Goal: Transaction & Acquisition: Purchase product/service

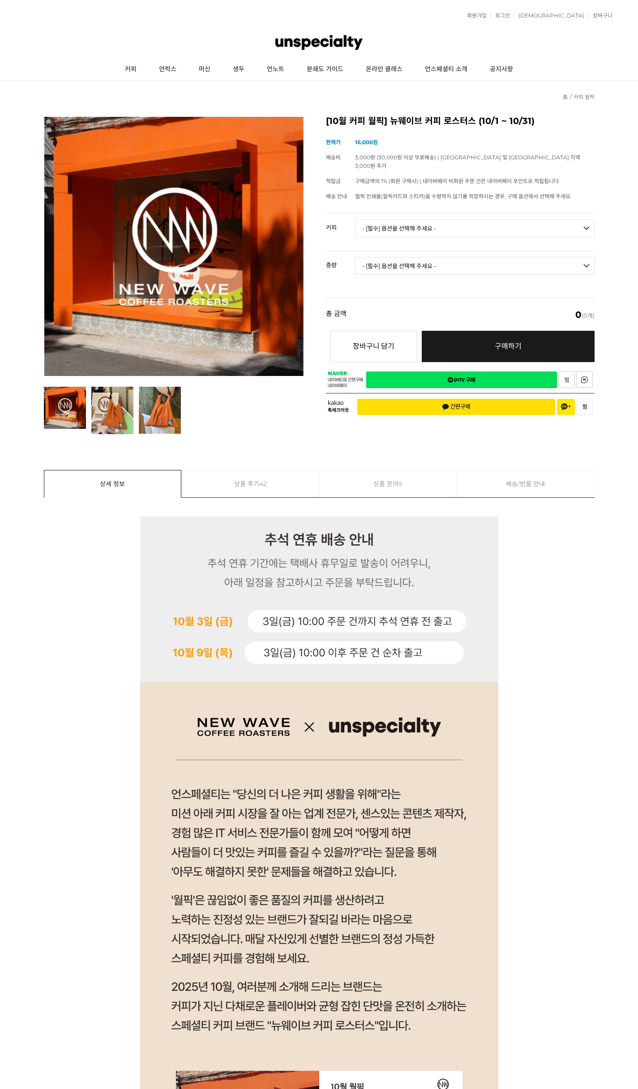
click at [460, 220] on select "- [필수] 옵션을 선택해 주세요 - ------------------- 언스페셜티 분쇄도 가이드 종이 받기 (주문 1건당 최대 1개 제공) …" at bounding box center [474, 228] width 239 height 18
select select "[10.8 오픈] 트로피컬 캔디 (언스페셜티 블렌드)"
click at [355, 219] on select "- [필수] 옵션을 선택해 주세요 - ------------------- 언스페셜티 분쇄도 가이드 종이 받기 (주문 1건당 최대 1개 제공) …" at bounding box center [474, 228] width 239 height 18
click at [432, 257] on select "- [필수] 옵션을 선택해 주세요 - ------------------- 200g" at bounding box center [474, 266] width 239 height 18
select select "200g"
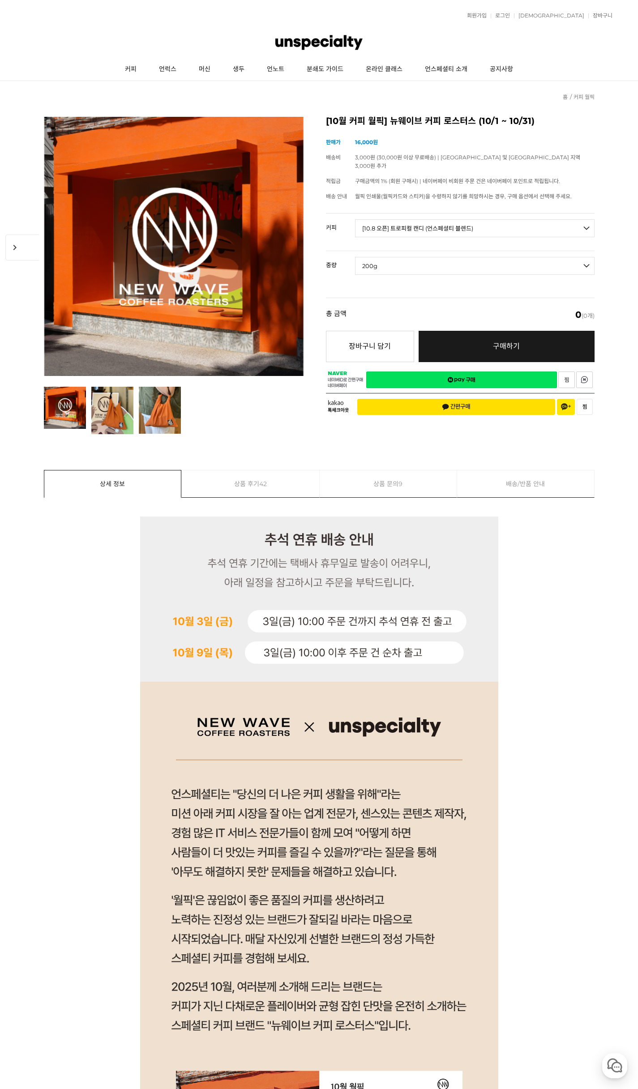
click at [355, 257] on select "- [필수] 옵션을 선택해 주세요 - ------------------- 200g" at bounding box center [474, 266] width 239 height 18
select select "*"
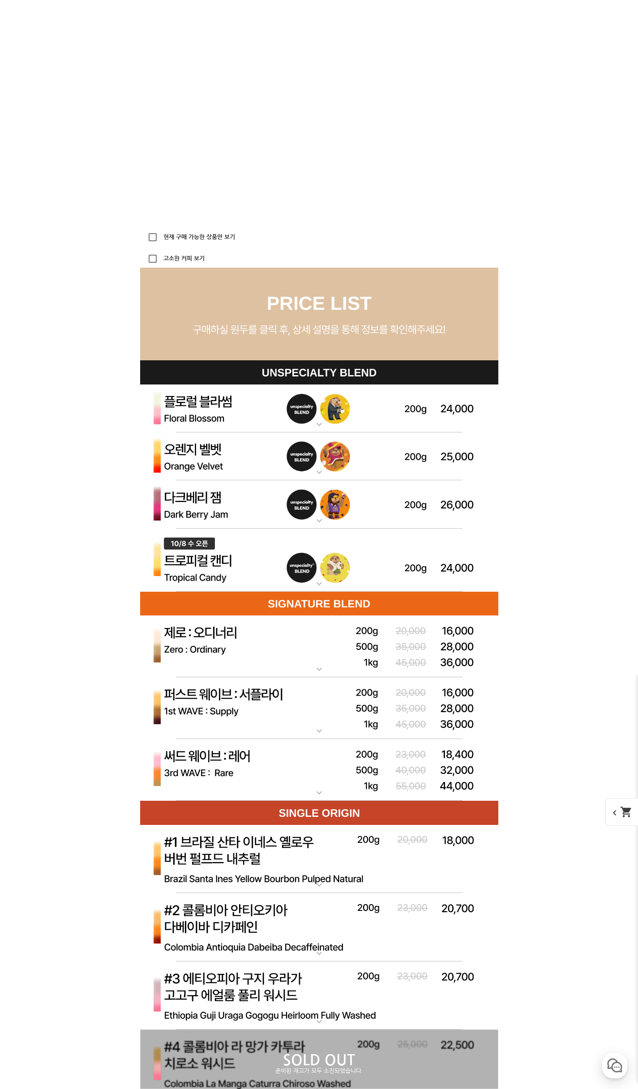
scroll to position [2348, 0]
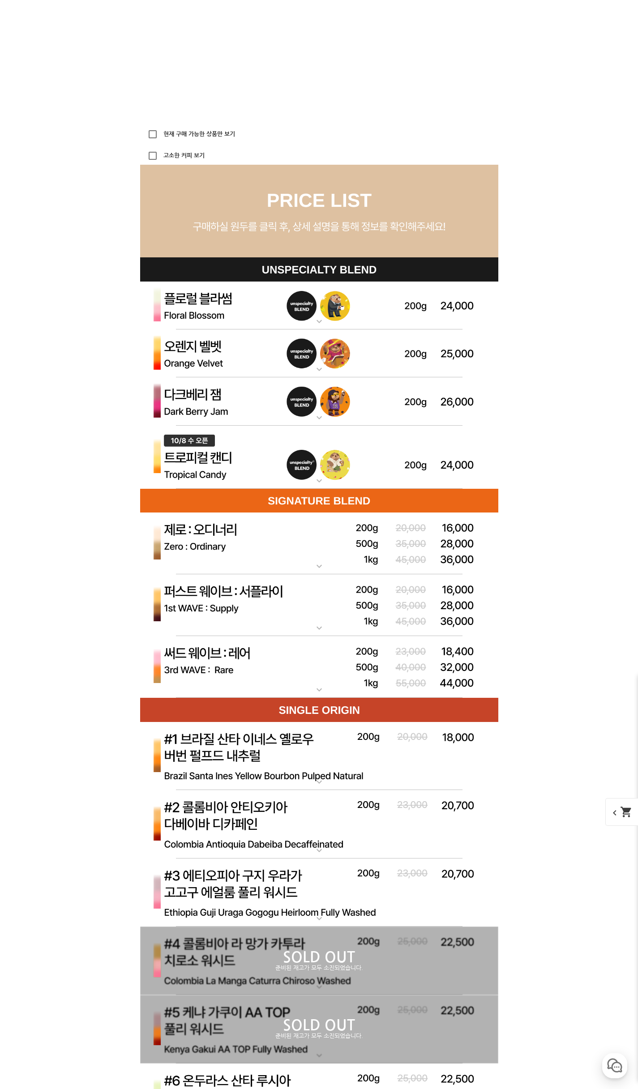
click at [277, 667] on img at bounding box center [319, 667] width 358 height 62
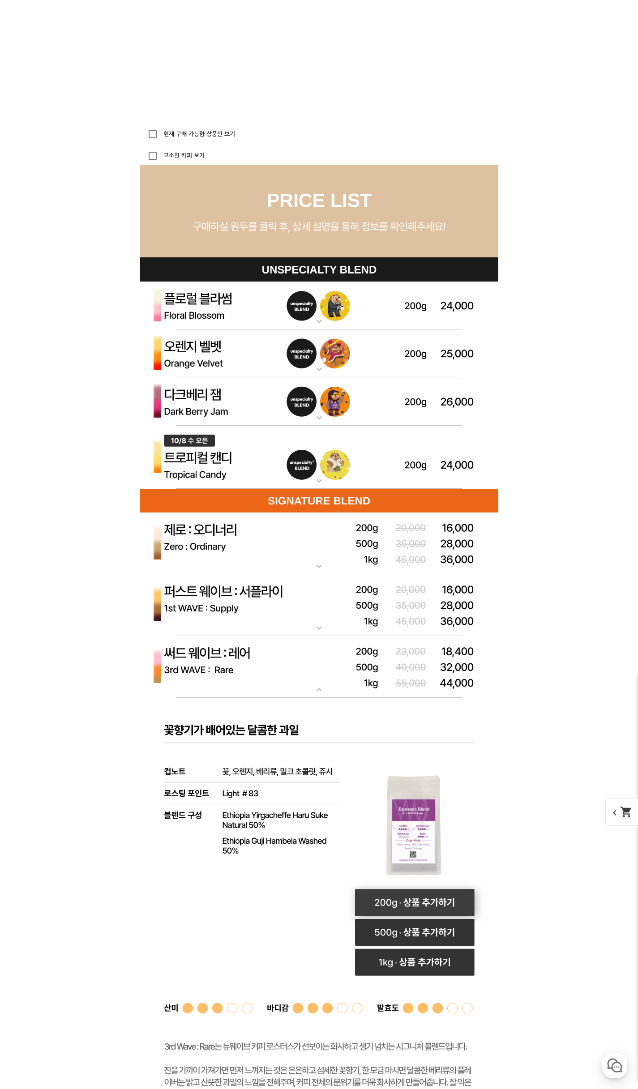
click at [414, 901] on rect at bounding box center [415, 902] width 120 height 27
select select "써드 웨이브 : 레어 ([PERSON_NAME])"
select select "200g"
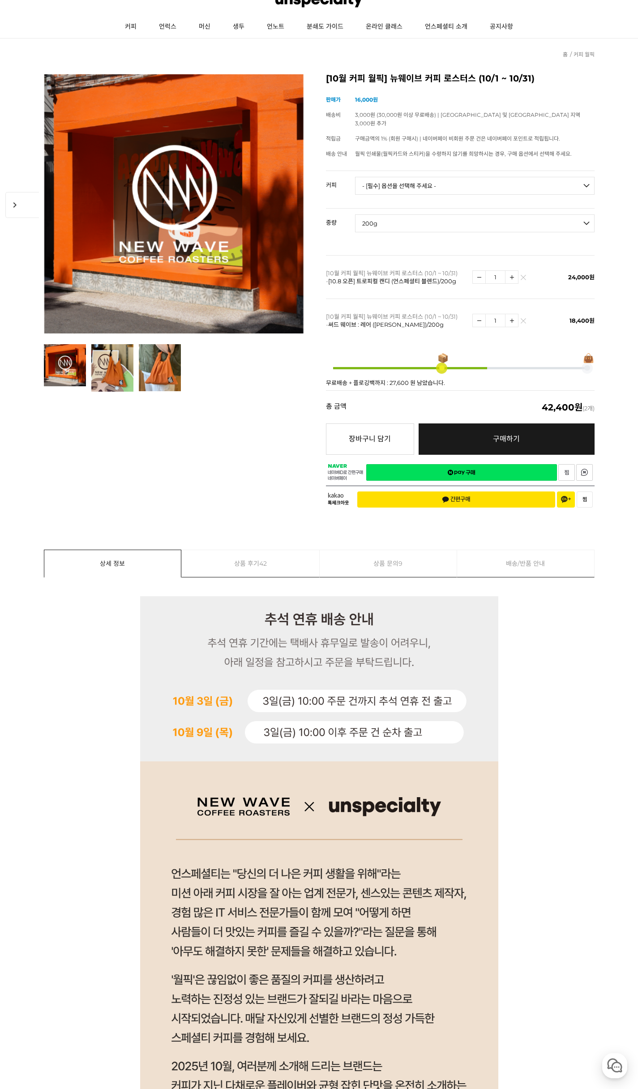
scroll to position [0, 0]
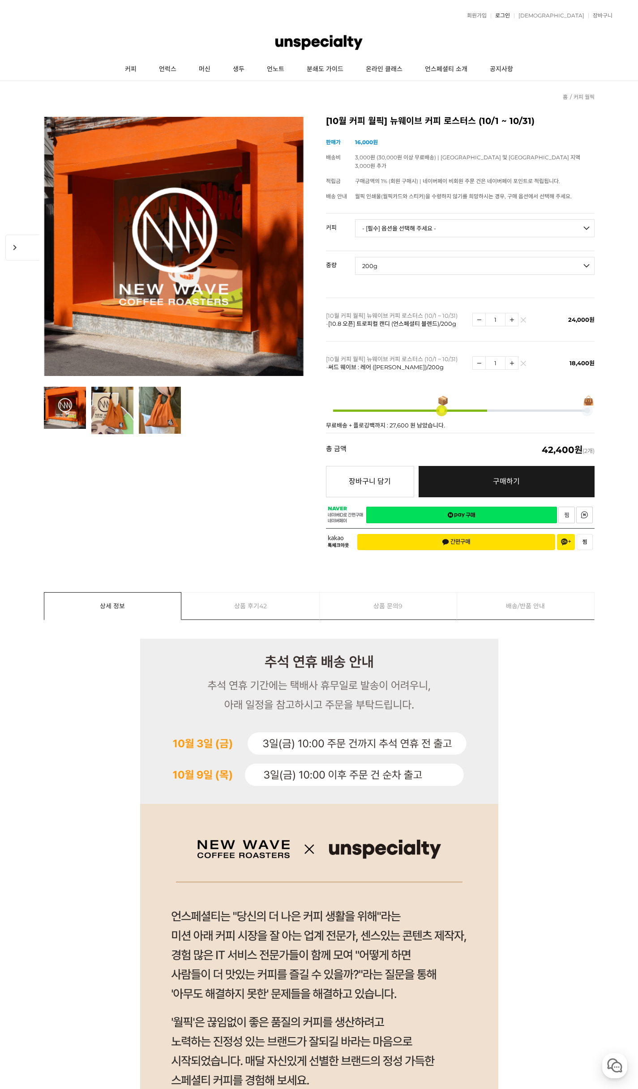
click at [510, 13] on link "로그인" at bounding box center [500, 15] width 19 height 5
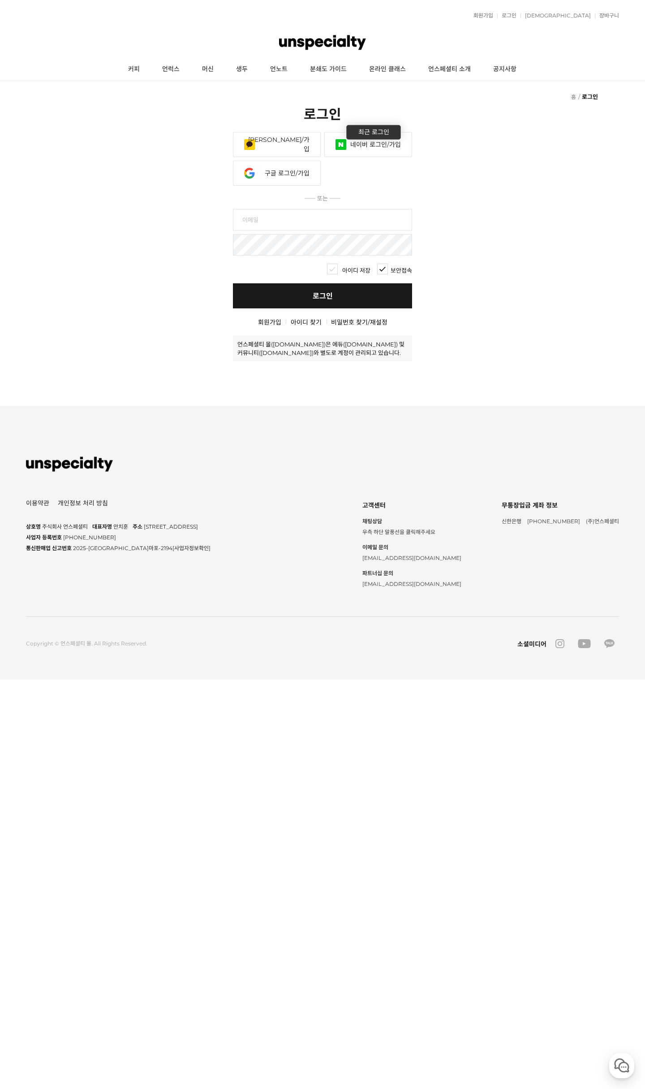
click at [372, 150] on link "네이버 로그인/가입" at bounding box center [368, 144] width 88 height 25
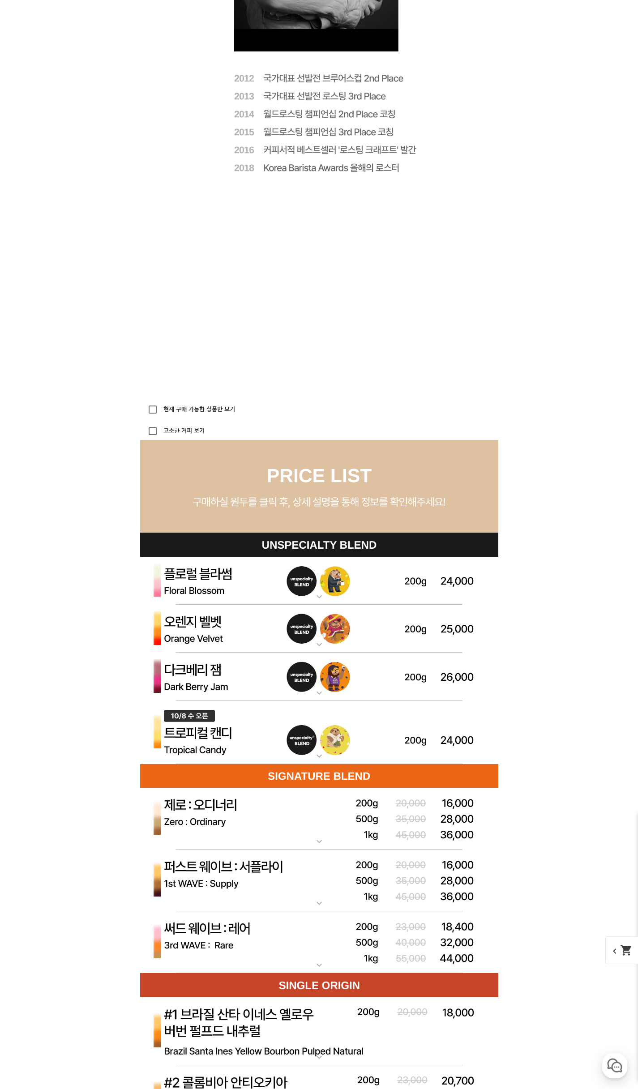
scroll to position [2238, 0]
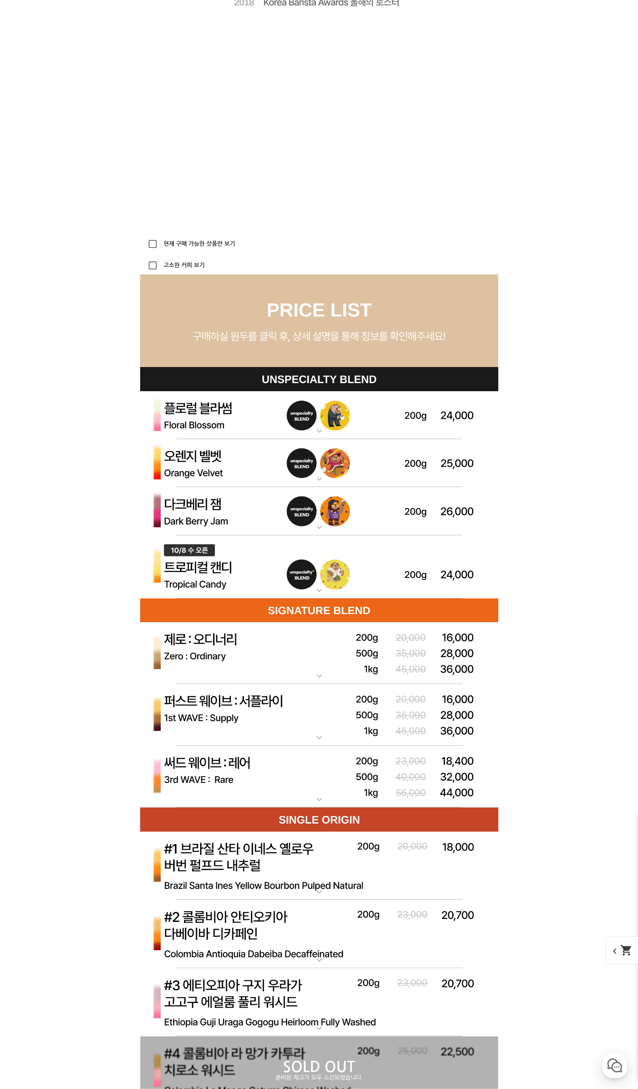
click at [308, 587] on img at bounding box center [319, 567] width 358 height 64
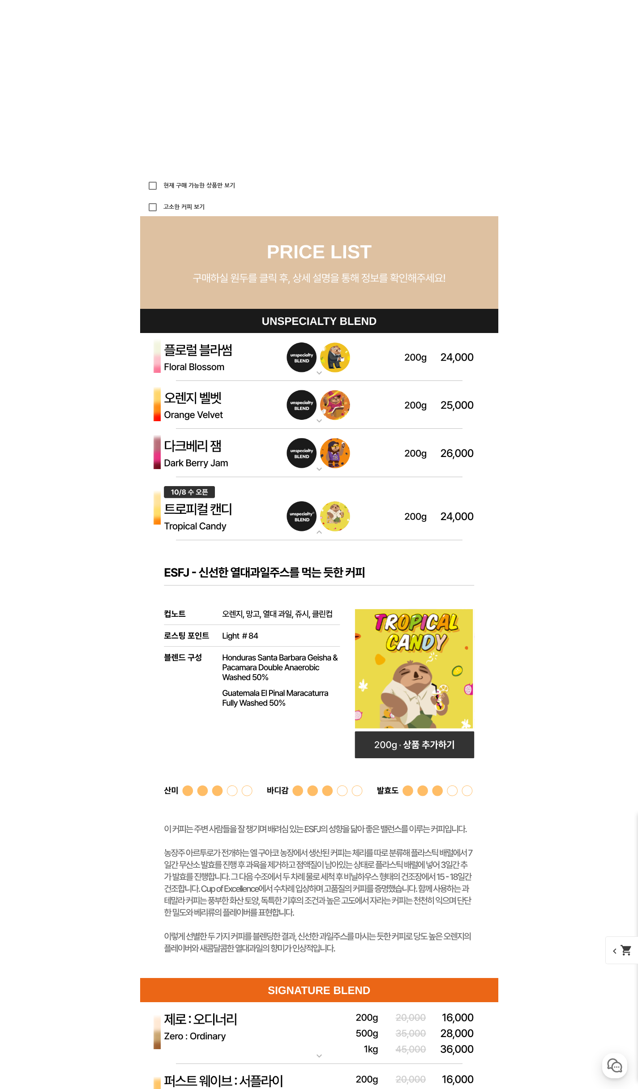
scroll to position [2507, 0]
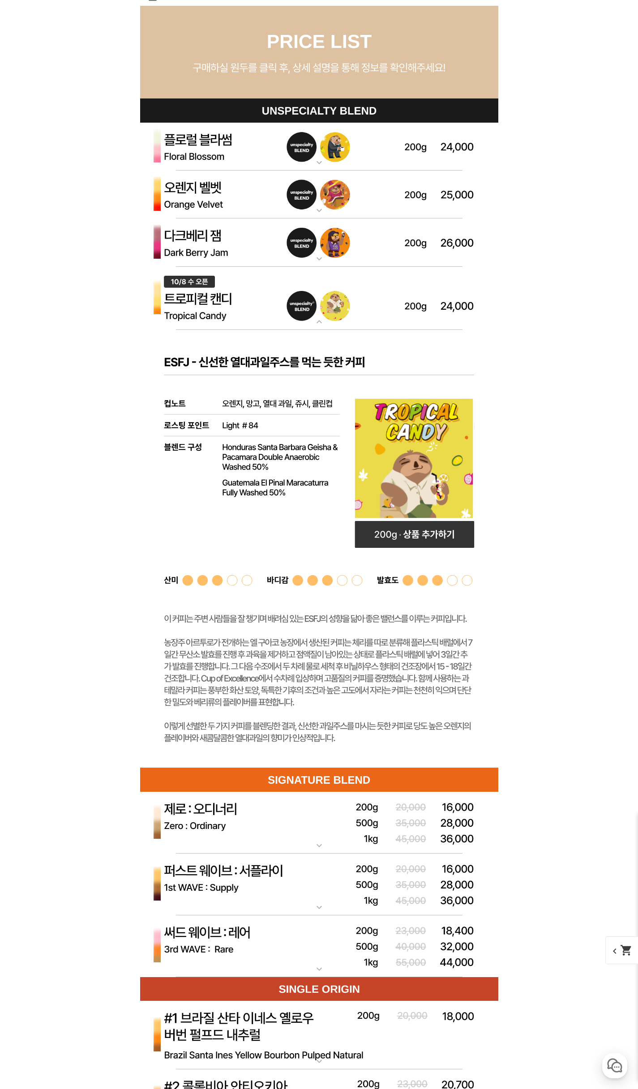
click at [400, 305] on img at bounding box center [319, 299] width 358 height 64
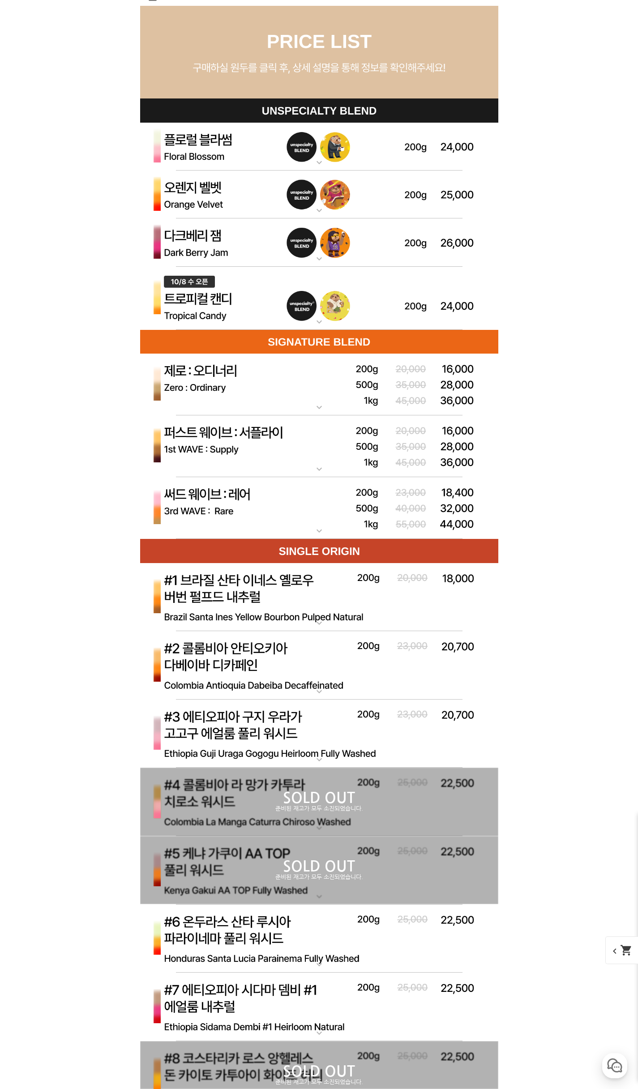
click at [401, 304] on img at bounding box center [319, 299] width 358 height 64
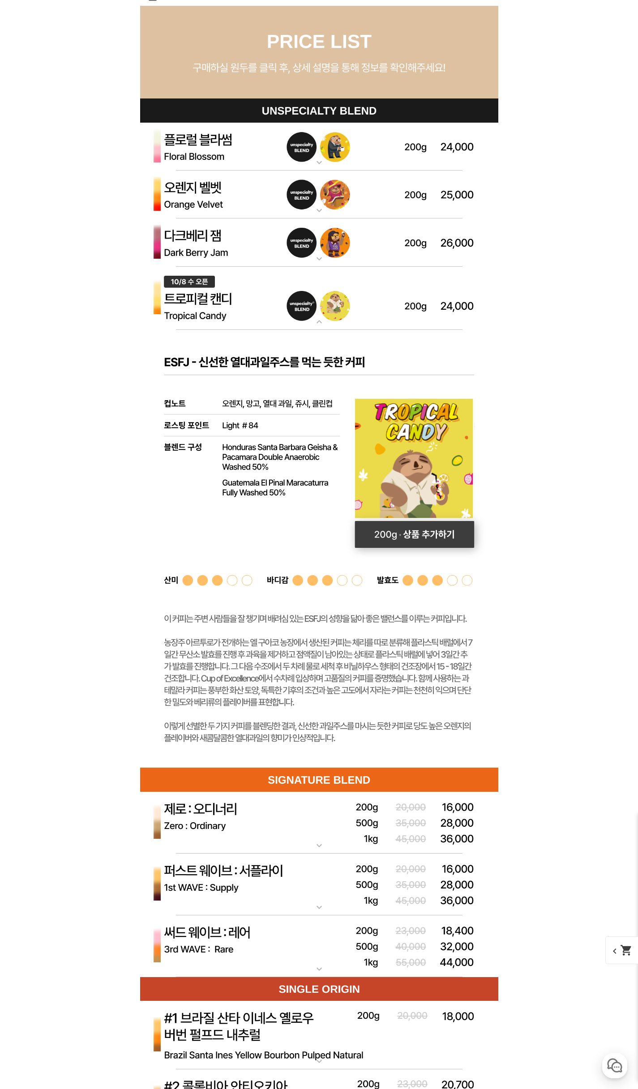
click at [414, 538] on rect at bounding box center [415, 534] width 120 height 27
select select "[10.8 오픈] 트로피컬 캔디 (언스페셜티 블렌드)"
select select "200g"
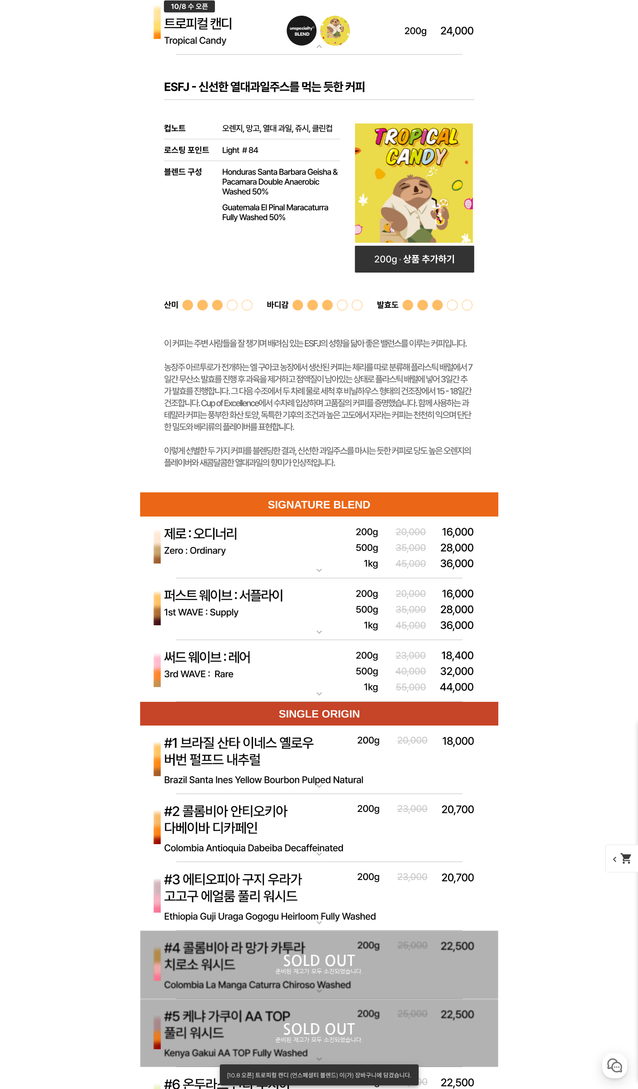
scroll to position [2865, 0]
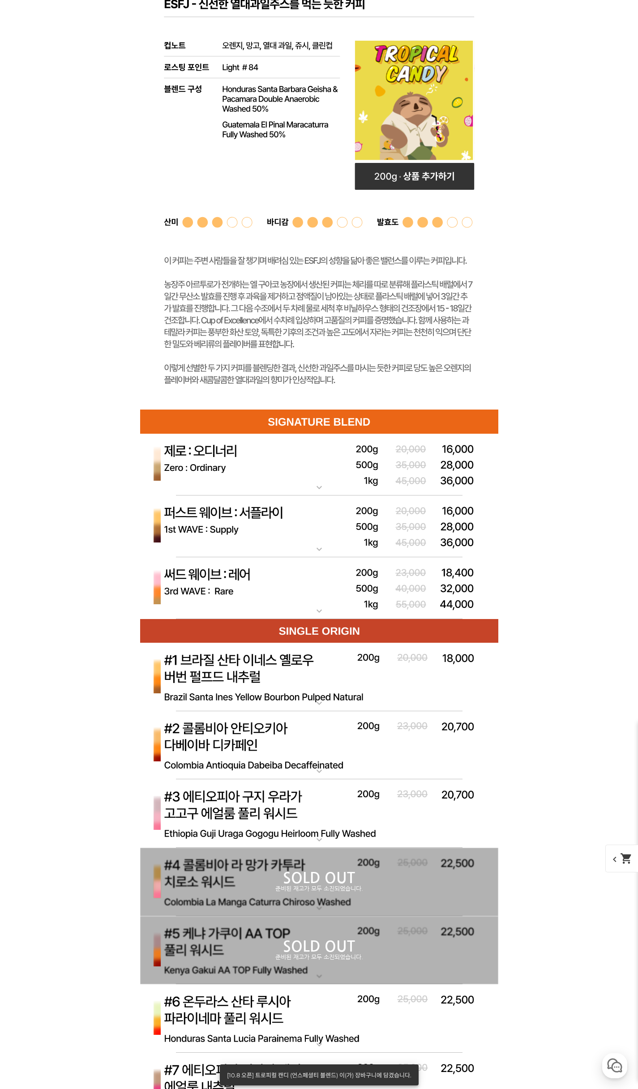
click at [283, 586] on img at bounding box center [319, 588] width 358 height 62
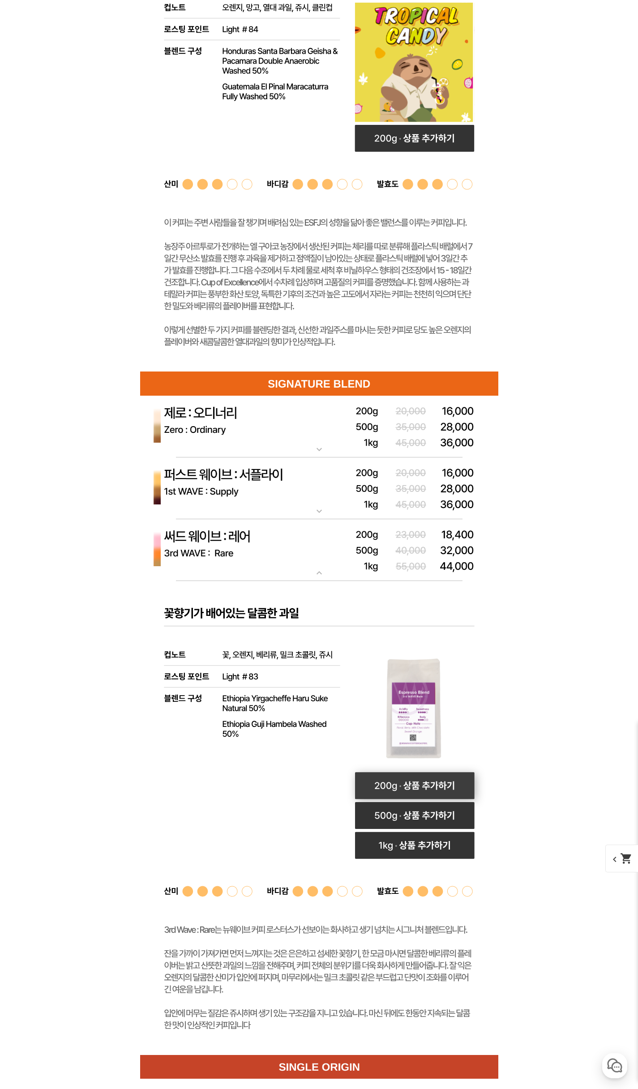
scroll to position [2999, 0]
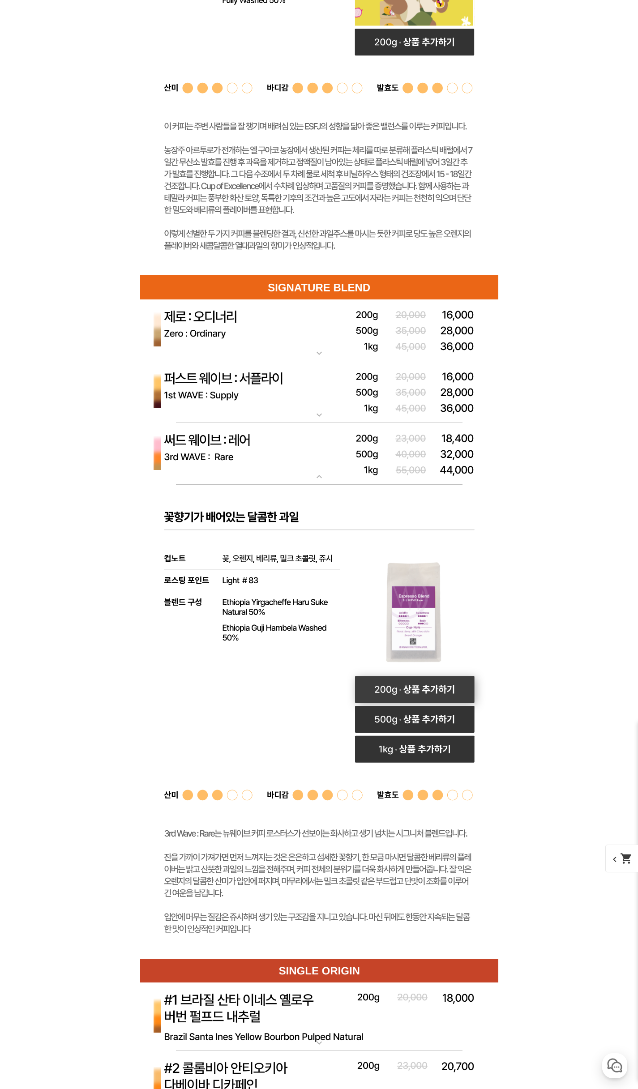
click at [416, 691] on rect at bounding box center [415, 689] width 120 height 27
select select "써드 웨이브 : 레어 (하우스 블렌드)"
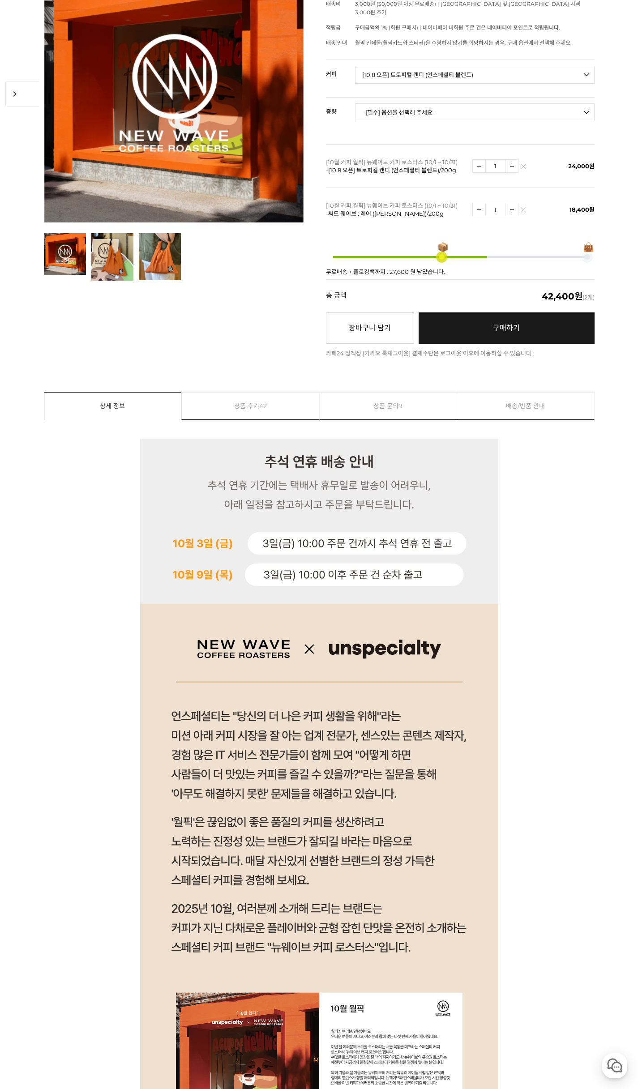
scroll to position [0, 0]
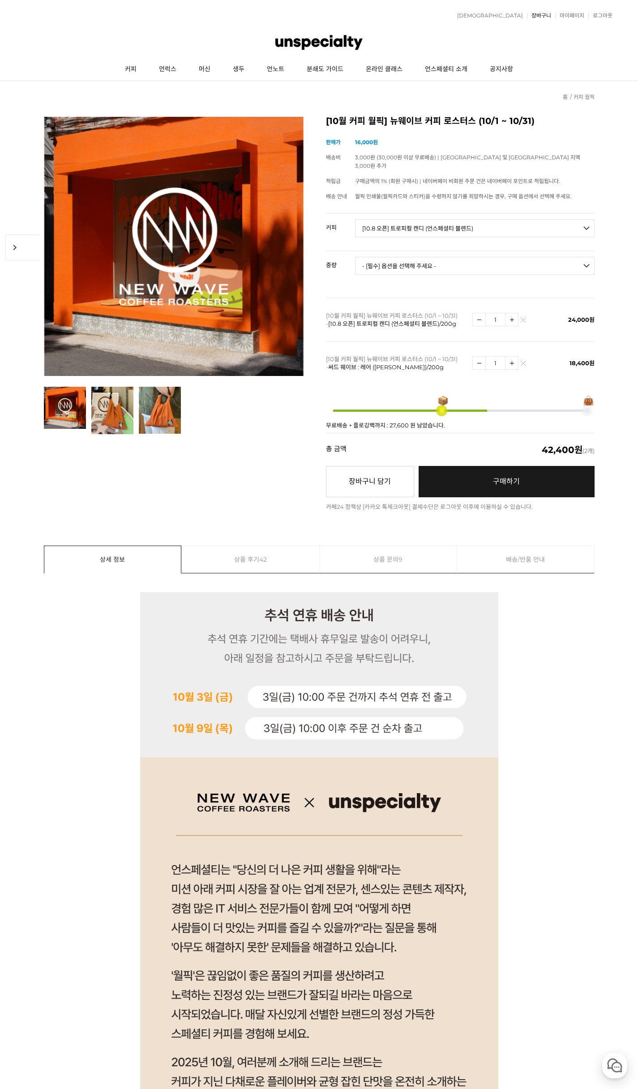
click at [547, 13] on link "장바구니" at bounding box center [539, 15] width 24 height 5
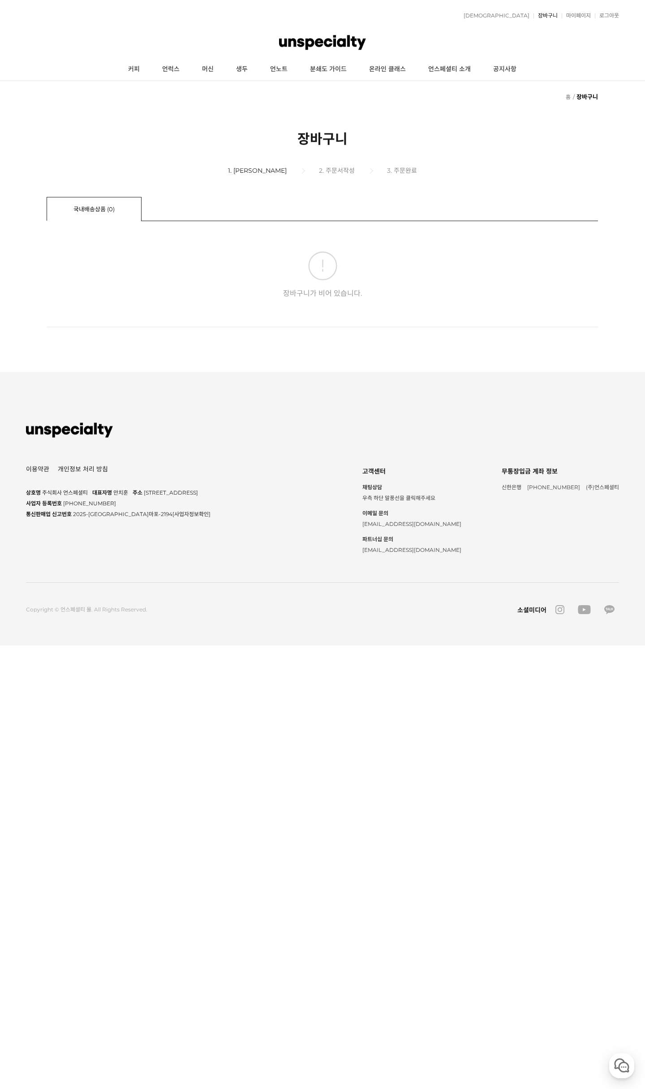
click at [544, 16] on link "장바구니" at bounding box center [545, 15] width 24 height 5
click at [132, 70] on link "커피" at bounding box center [134, 69] width 34 height 22
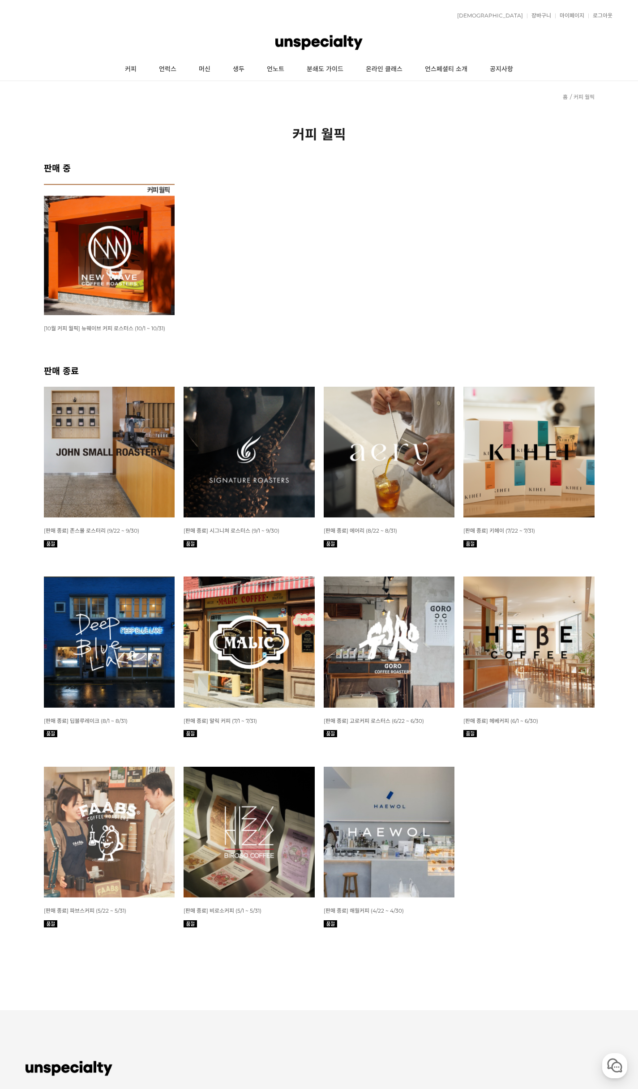
click at [141, 227] on img at bounding box center [109, 249] width 131 height 131
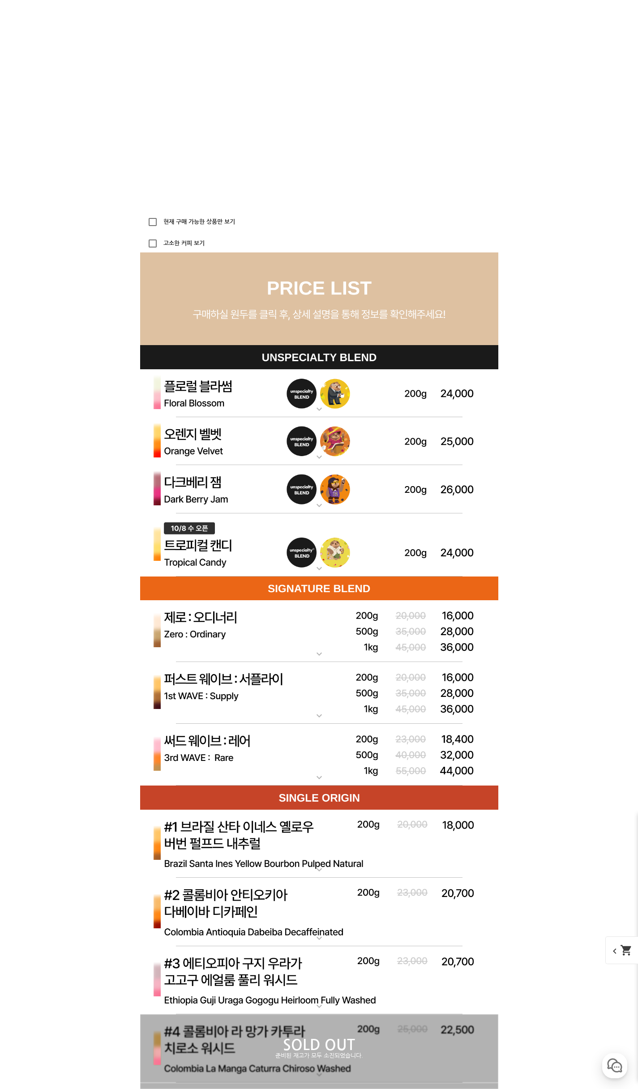
scroll to position [2372, 0]
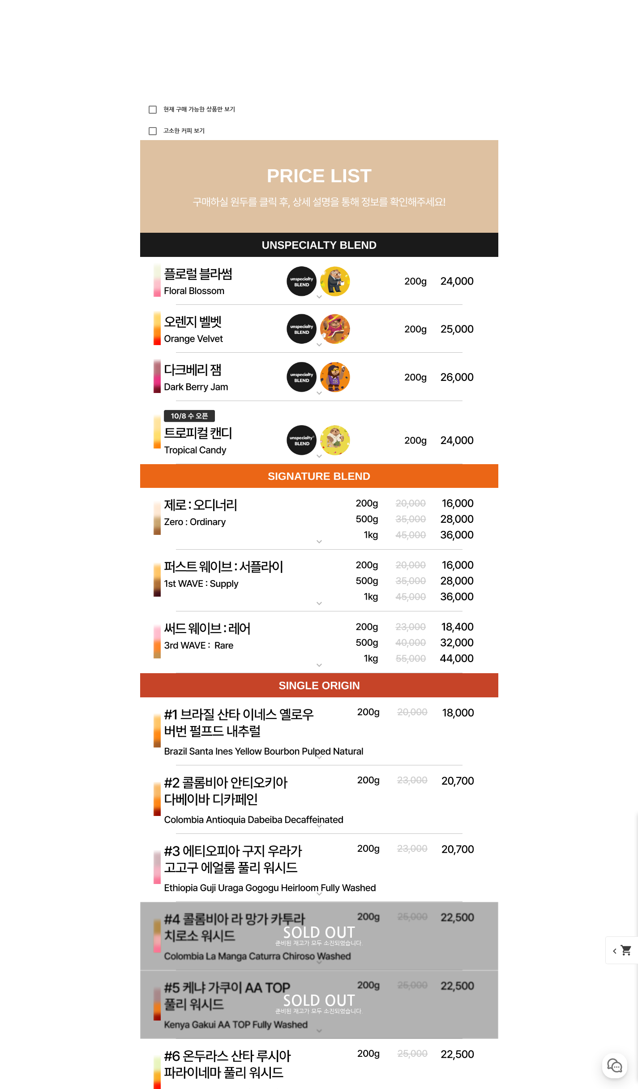
click at [280, 439] on img at bounding box center [319, 433] width 358 height 64
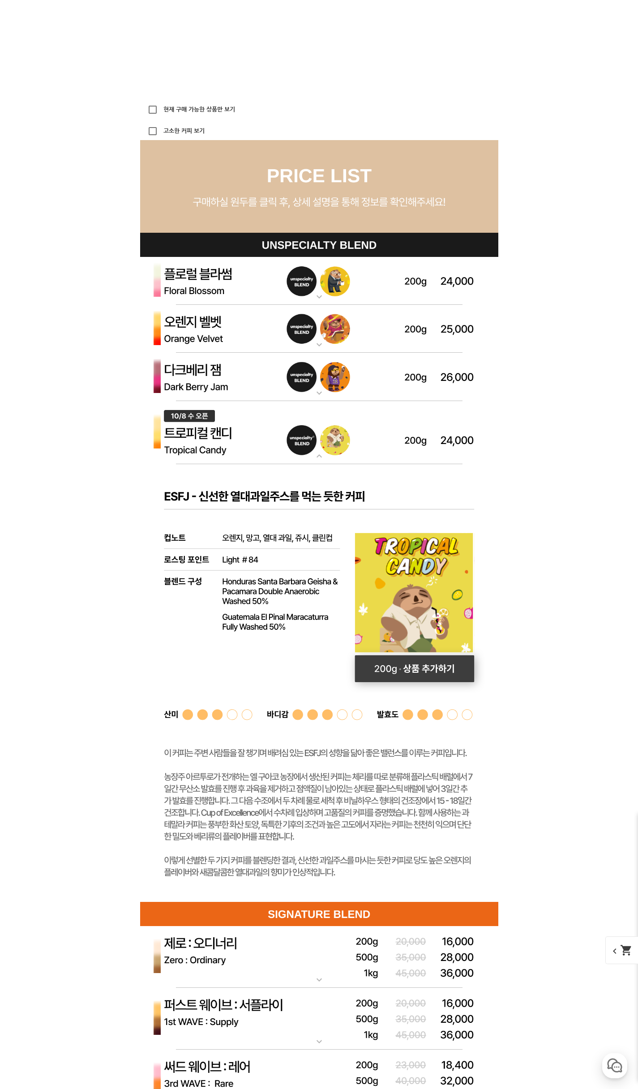
click at [427, 667] on rect at bounding box center [415, 668] width 120 height 27
select select "[10.8 오픈] 트로피컬 캔디 (언스페셜티 블렌드)"
select select "200g"
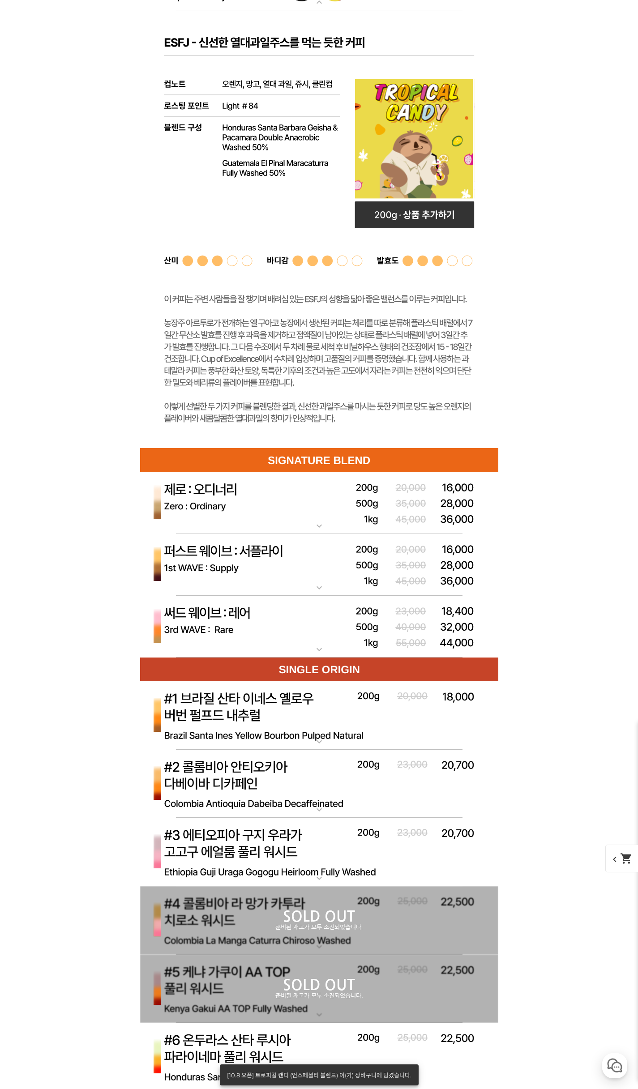
scroll to position [2910, 0]
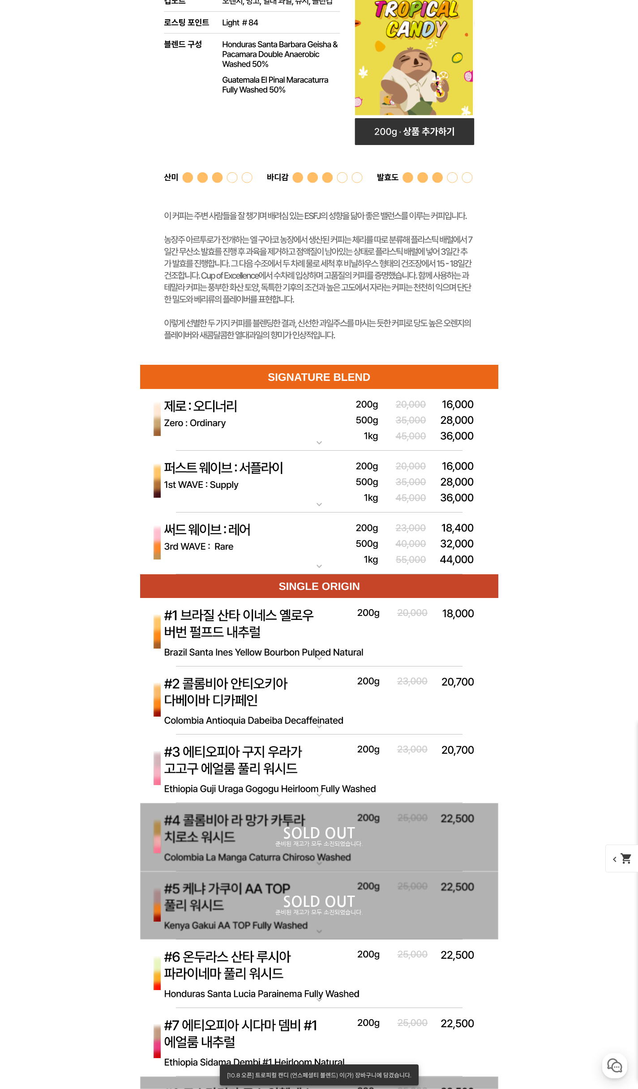
click at [243, 537] on img at bounding box center [319, 544] width 358 height 62
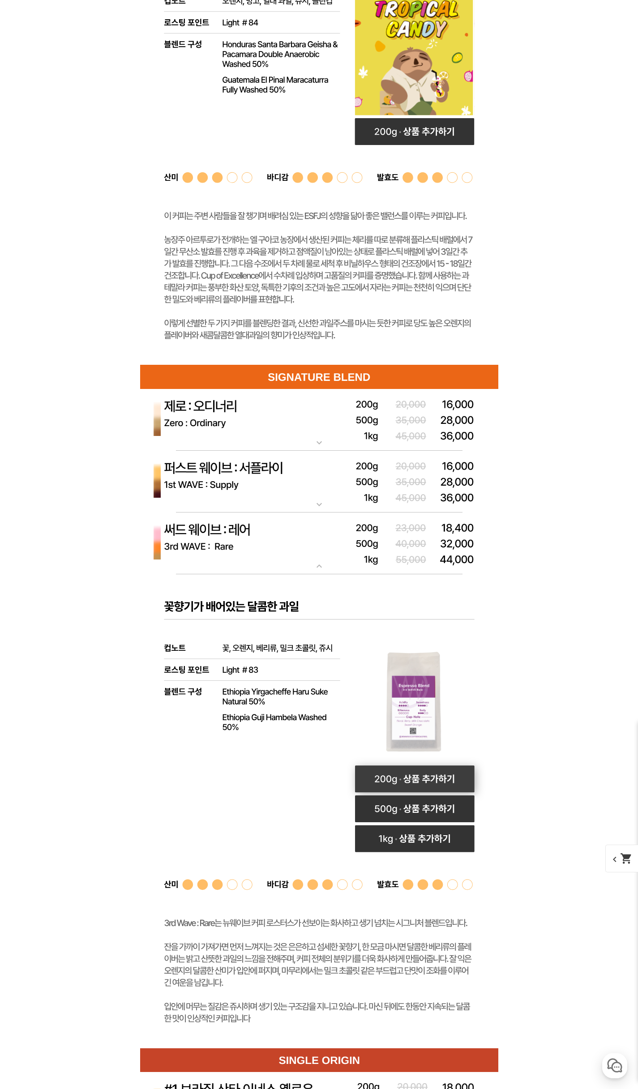
click at [472, 771] on rect at bounding box center [415, 778] width 120 height 27
select select "써드 웨이브 : 레어 (하우스 블렌드)"
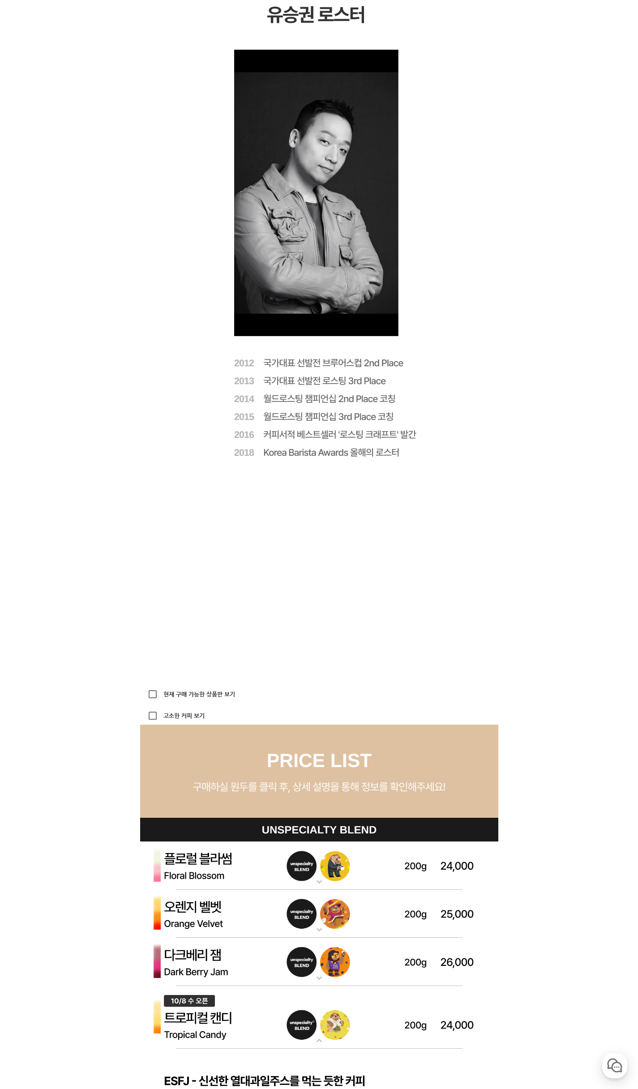
scroll to position [0, 0]
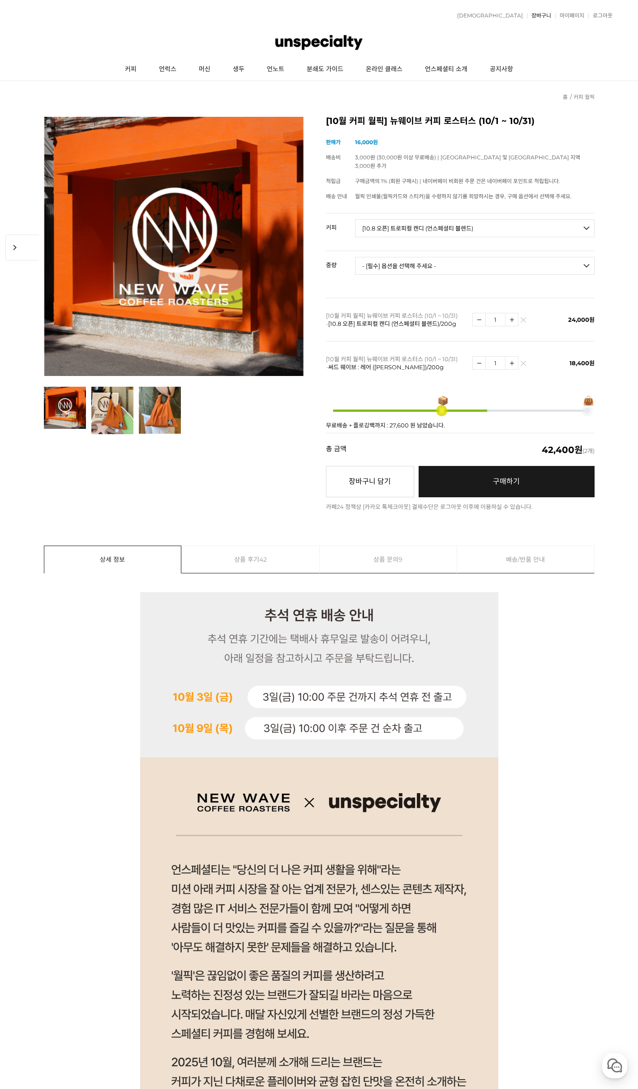
click at [543, 16] on link "장바구니" at bounding box center [539, 15] width 24 height 5
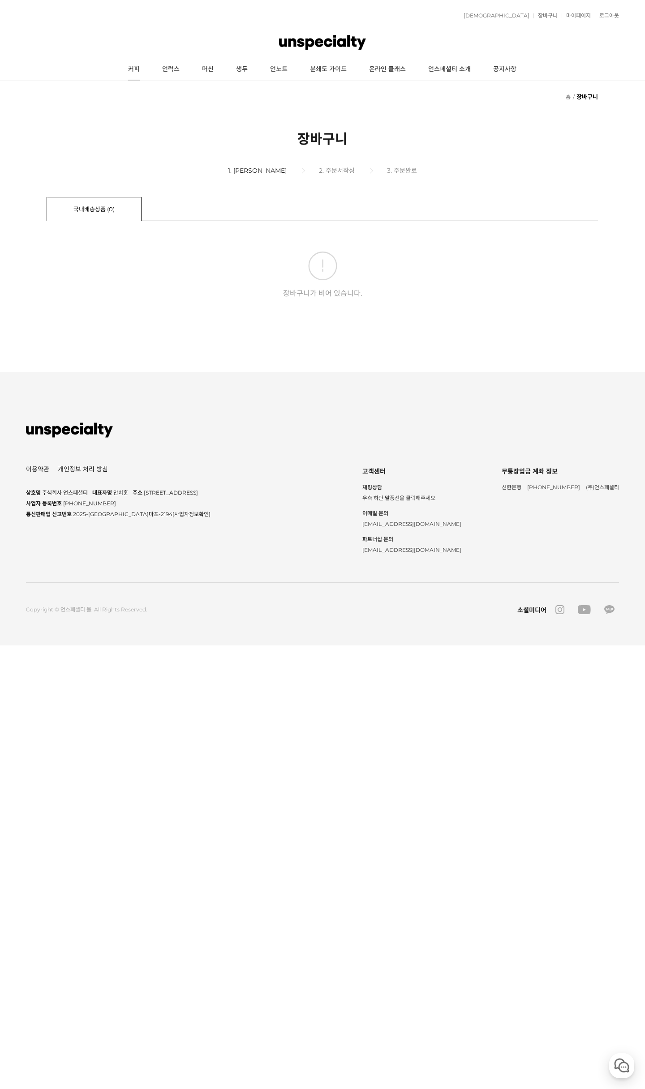
click at [128, 66] on link "커피" at bounding box center [134, 69] width 34 height 22
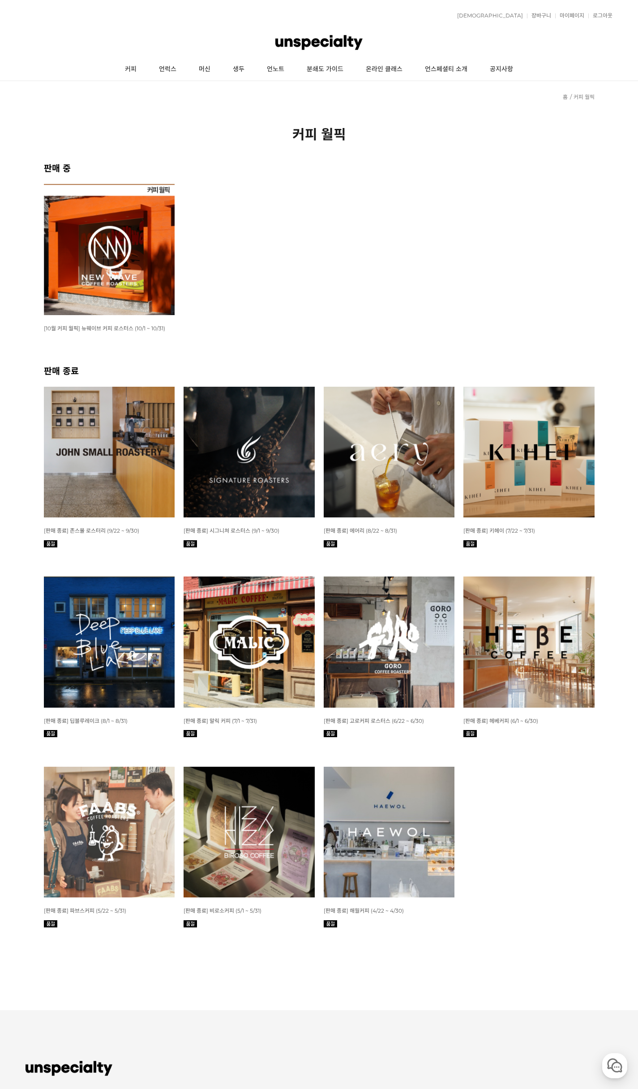
click at [81, 261] on img at bounding box center [109, 249] width 131 height 131
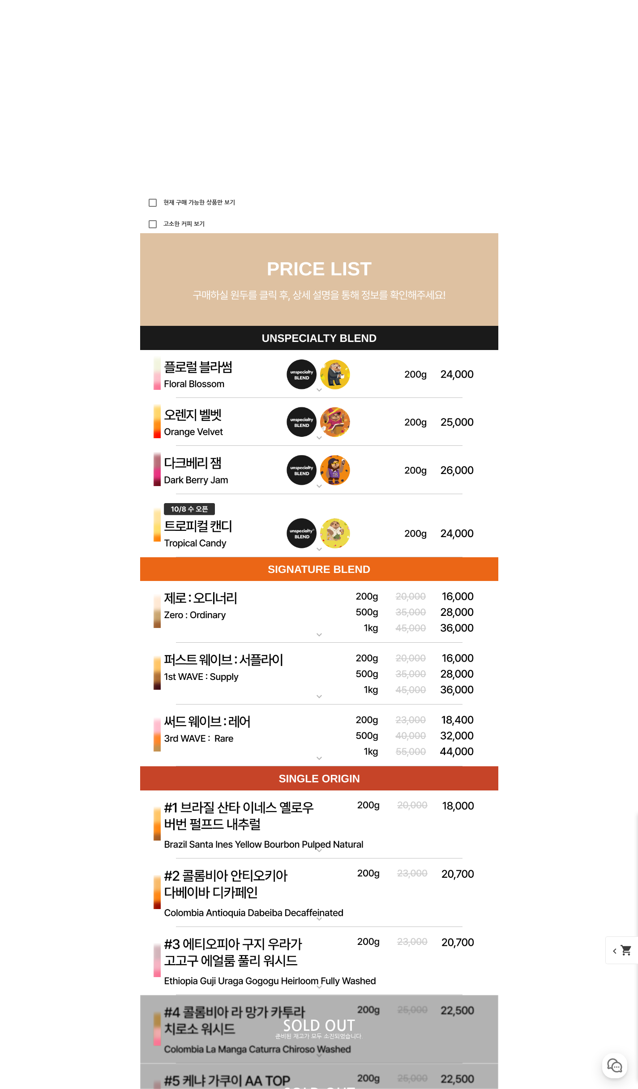
scroll to position [2372, 0]
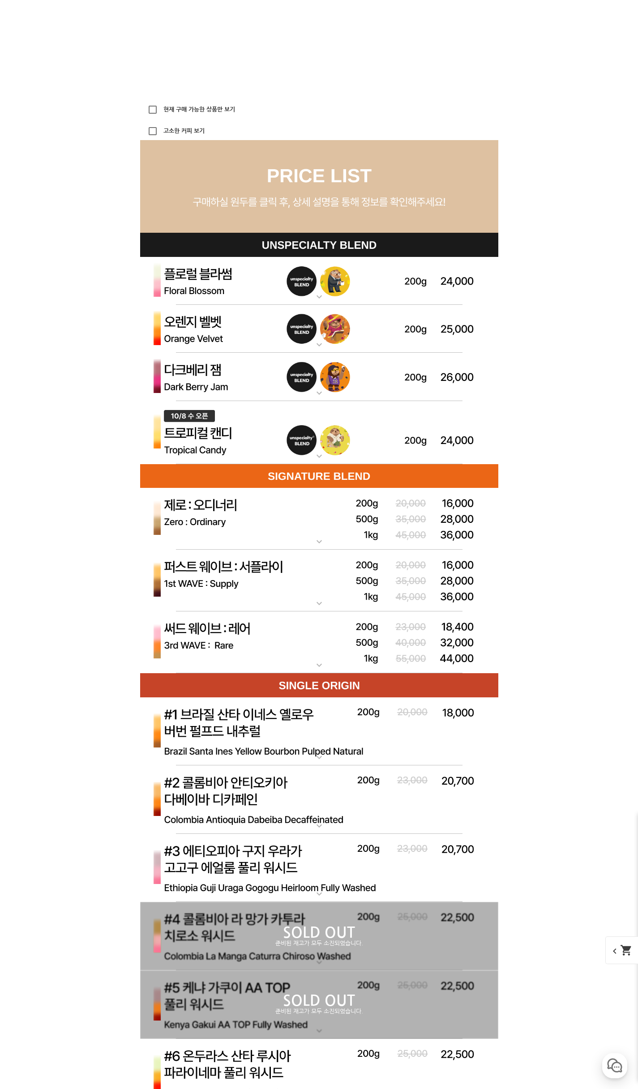
click at [278, 449] on img at bounding box center [319, 433] width 358 height 64
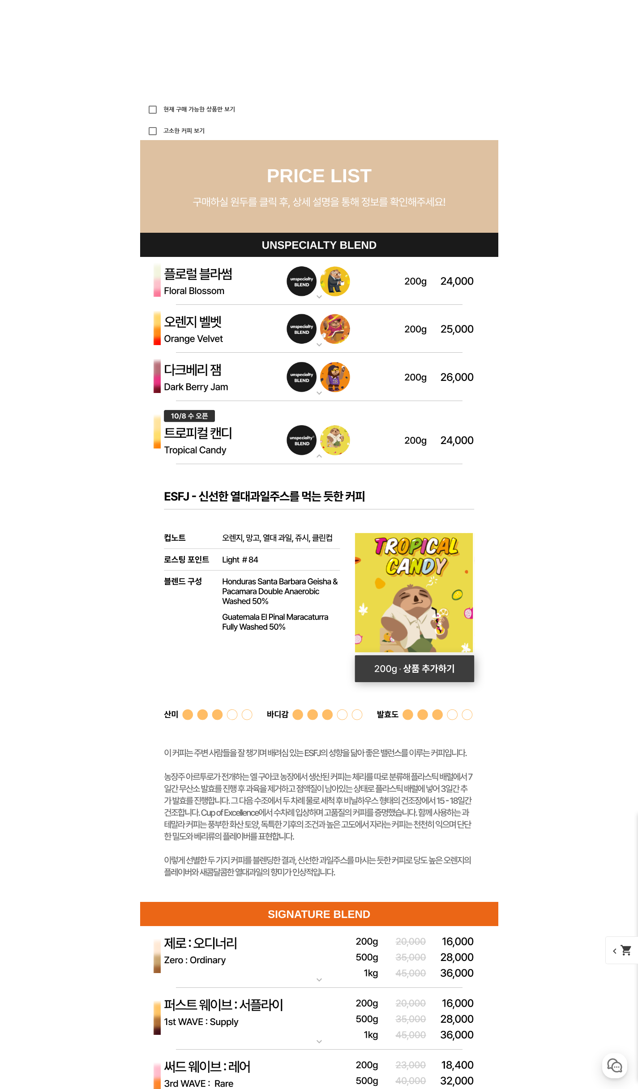
click at [437, 664] on rect at bounding box center [415, 668] width 120 height 27
select select "[10.8 오픈] 트로피컬 캔디 (언스페셜티 블렌드)"
select select "200g"
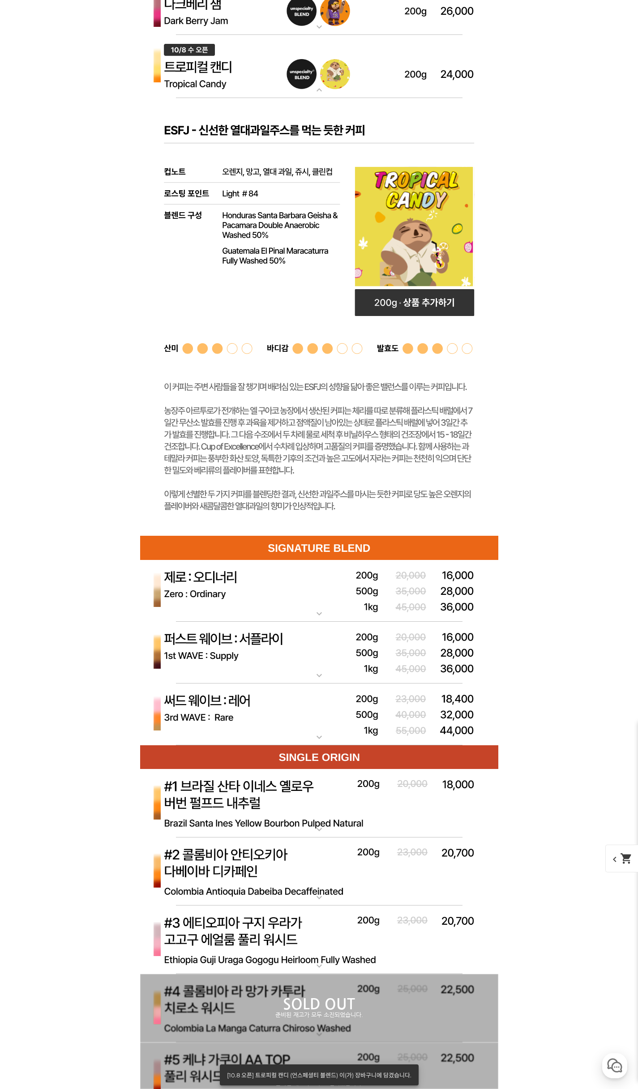
scroll to position [2865, 0]
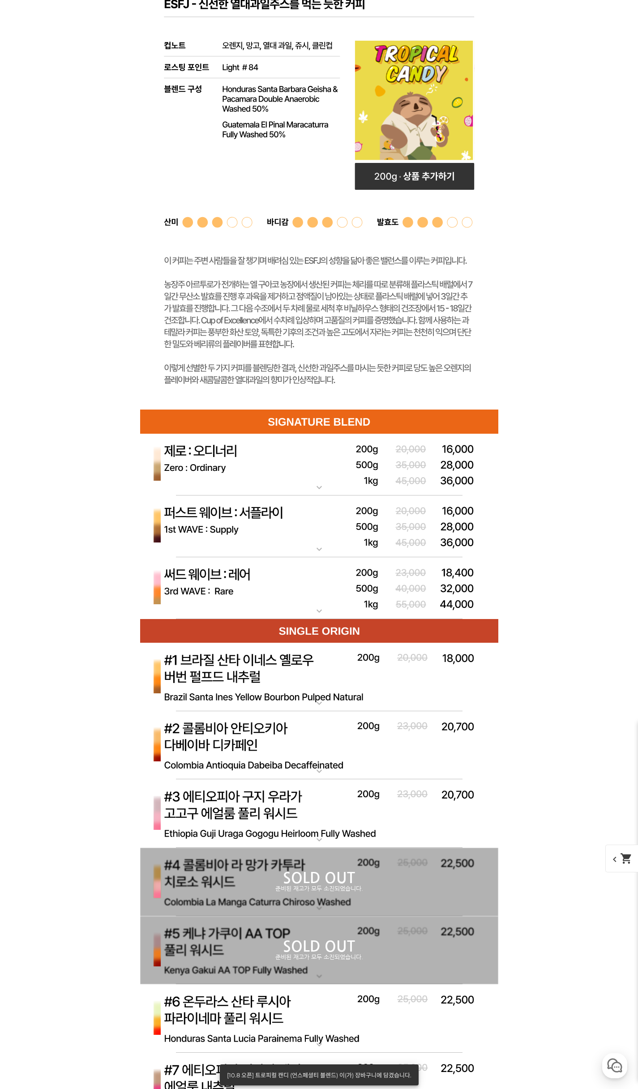
click at [313, 598] on img at bounding box center [319, 588] width 358 height 62
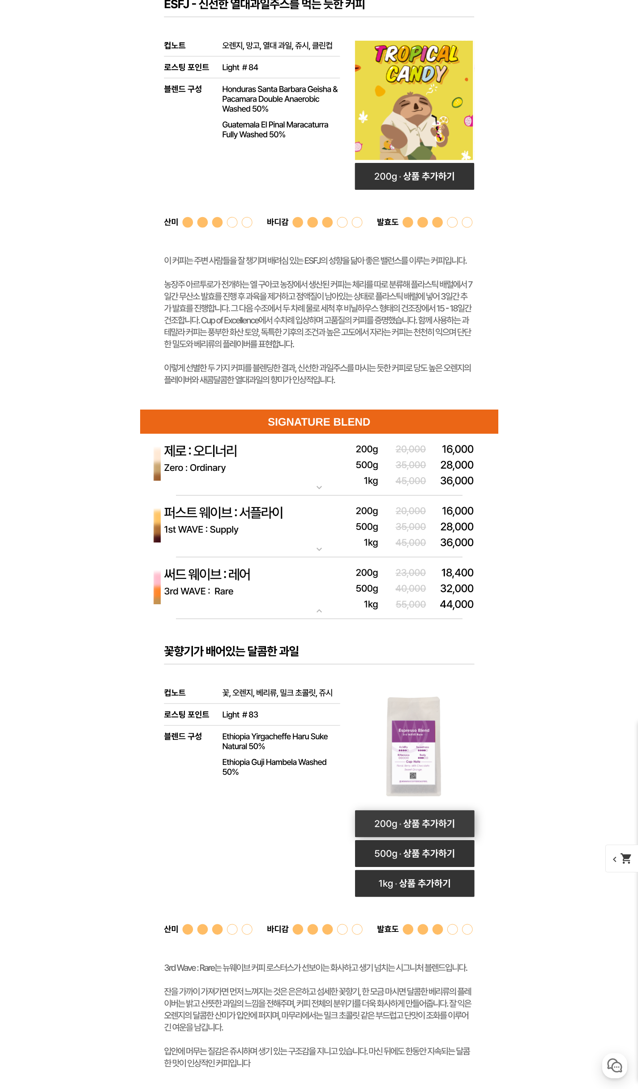
click at [424, 827] on rect at bounding box center [415, 823] width 120 height 27
select select "써드 웨이브 : 레어 (하우스 블렌드)"
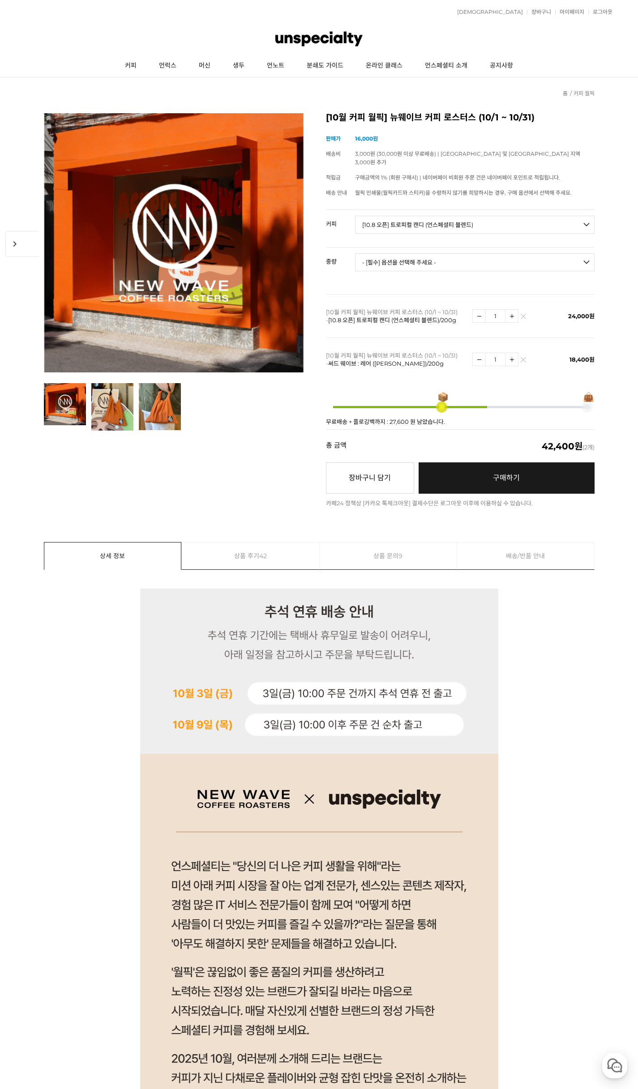
scroll to position [0, 0]
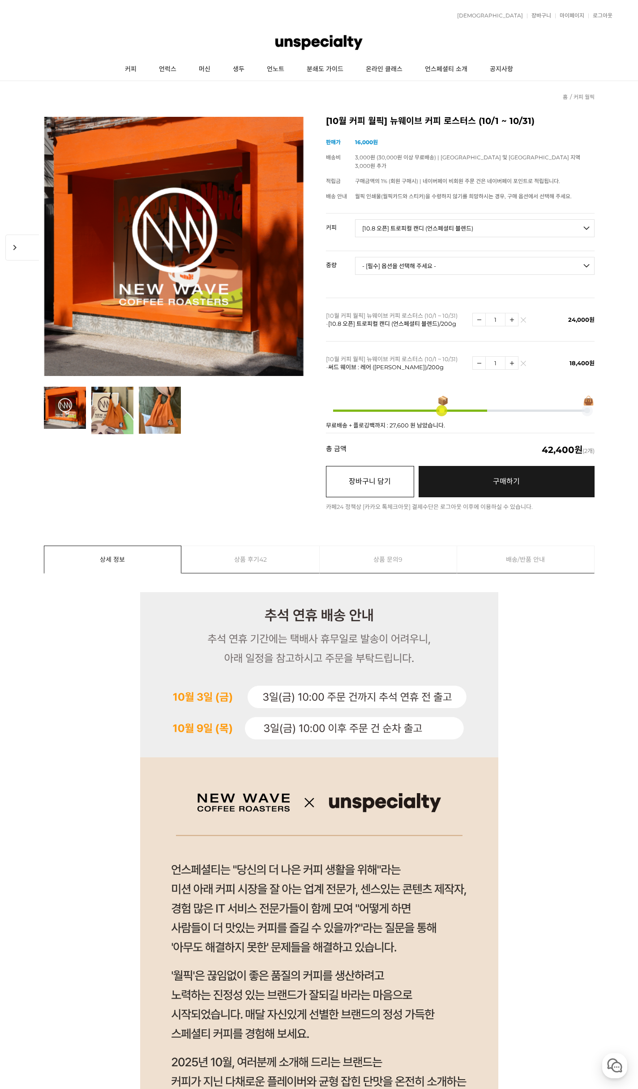
click at [376, 475] on button "장바구니 담기" at bounding box center [370, 481] width 88 height 31
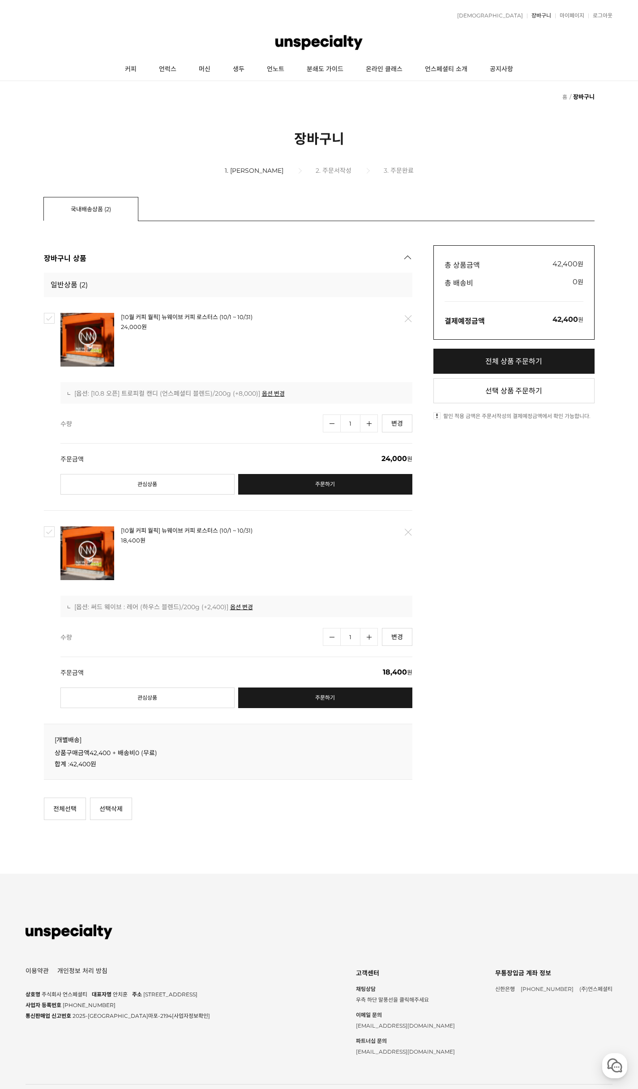
click at [540, 17] on link "장바구니" at bounding box center [539, 15] width 24 height 5
click at [514, 359] on link "전체 상품 주문하기" at bounding box center [513, 361] width 161 height 25
checkbox input "true"
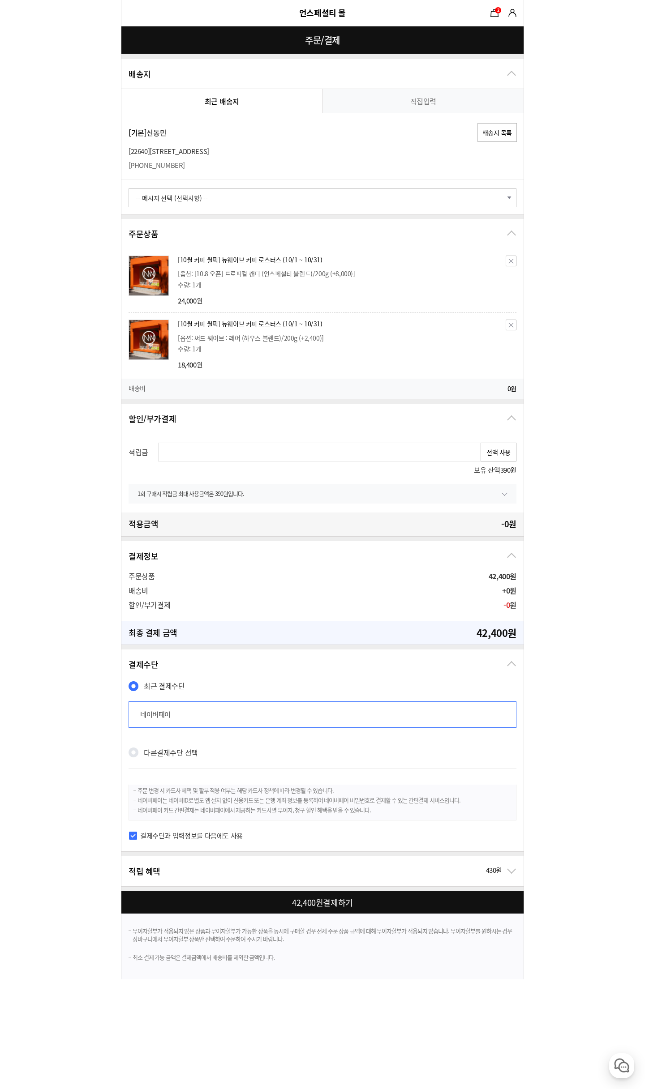
click at [432, 195] on select "-- 메시지 선택 (선택사항) -- 배송 전에 미리 연락바랍니다. 부재 시 경비실에 맡겨주세요. 부재 시 [GEOGRAPHIC_DATA]에 놓…" at bounding box center [322, 197] width 388 height 19
click at [562, 203] on form "주문 정보 undefined([EMAIL_ADDRESS][DOMAIN_NAME]) 상품 수령 스토어픽업을 사용할 수 없는 상품이 포함되어 있어…" at bounding box center [322, 489] width 645 height 979
click at [373, 910] on div at bounding box center [324, 902] width 406 height 22
checkbox input "true"
